Goal: Entertainment & Leisure: Consume media (video, audio)

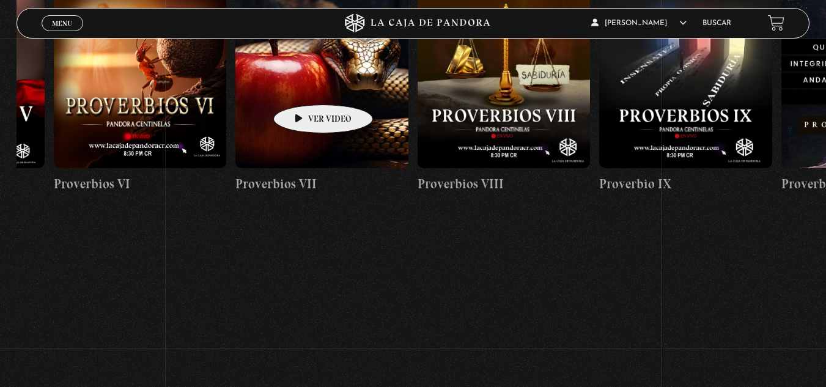
scroll to position [0, 1422]
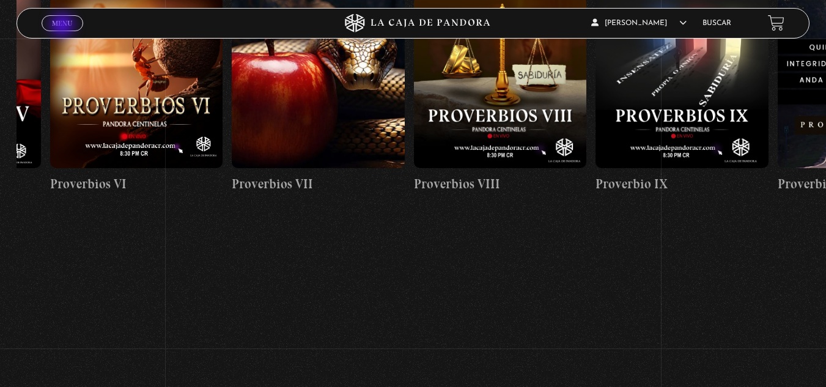
click at [64, 26] on span "Menu" at bounding box center [62, 23] width 20 height 7
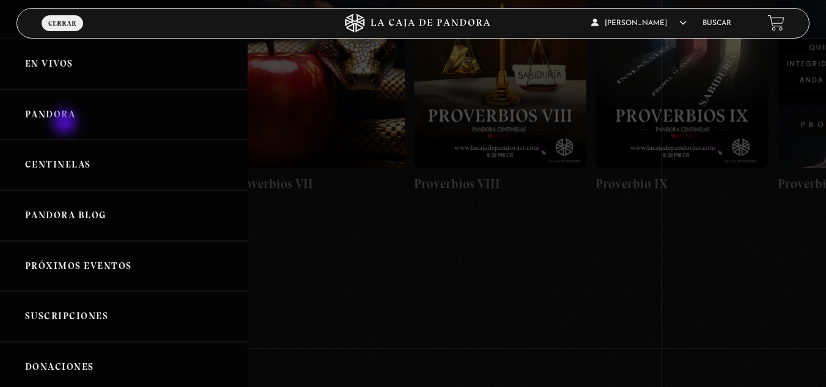
click at [66, 123] on link "Pandora" at bounding box center [124, 114] width 248 height 51
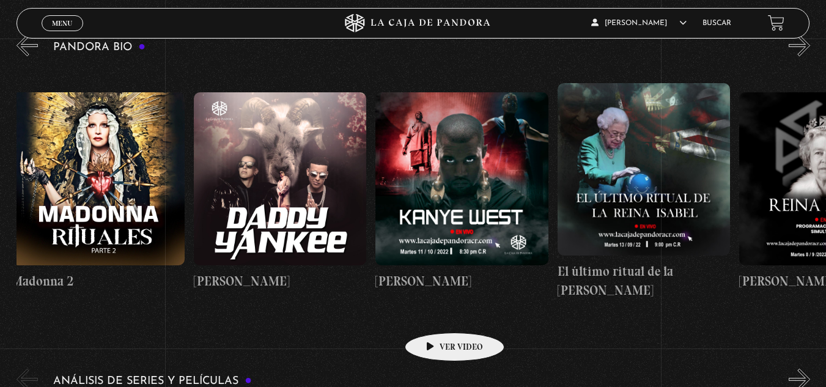
scroll to position [0, 1458]
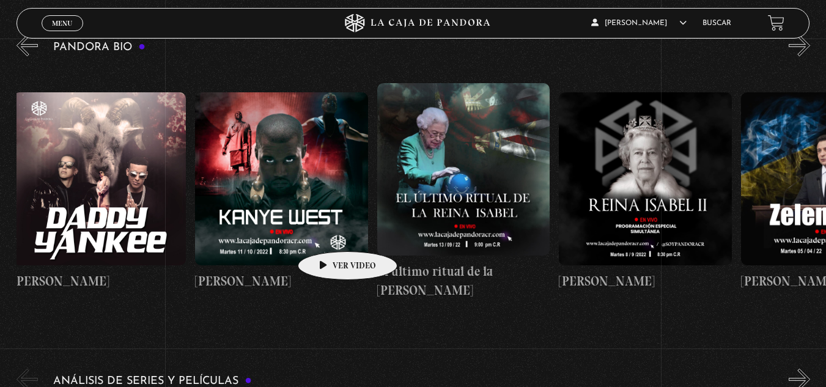
click at [328, 233] on figure at bounding box center [281, 178] width 173 height 173
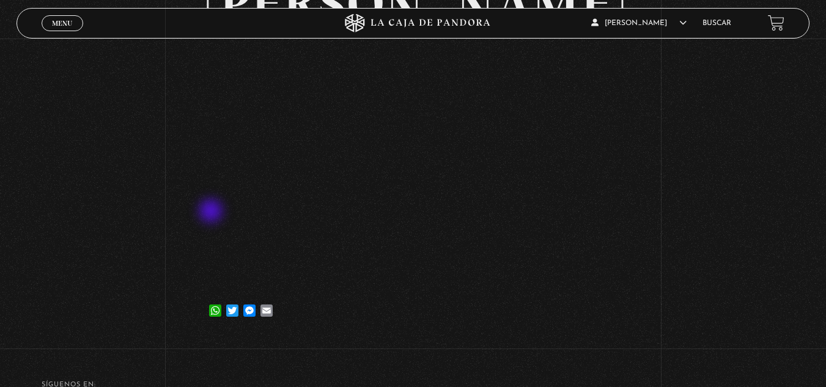
scroll to position [127, 0]
